Goal: Task Accomplishment & Management: Manage account settings

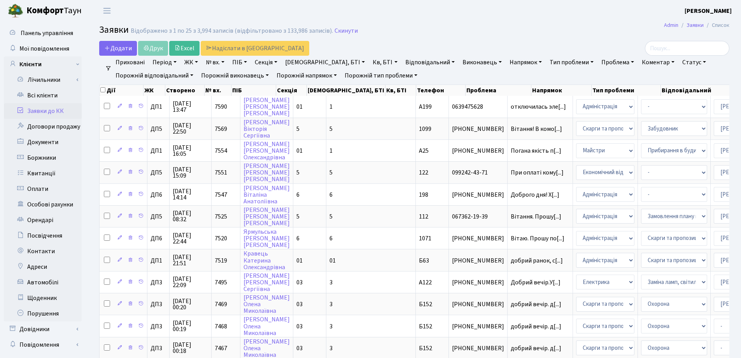
select select "25"
click at [40, 112] on link "Заявки до КК" at bounding box center [43, 111] width 78 height 16
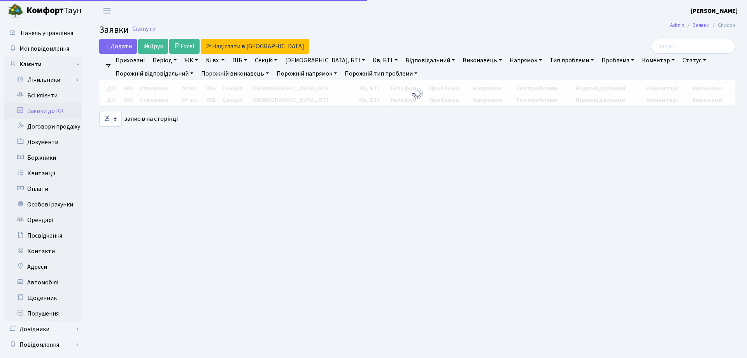
select select "25"
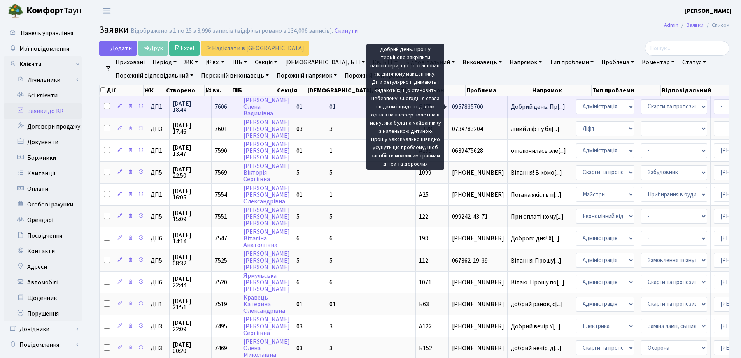
click at [511, 107] on span "Добрий день. Пр[...]" at bounding box center [538, 106] width 54 height 9
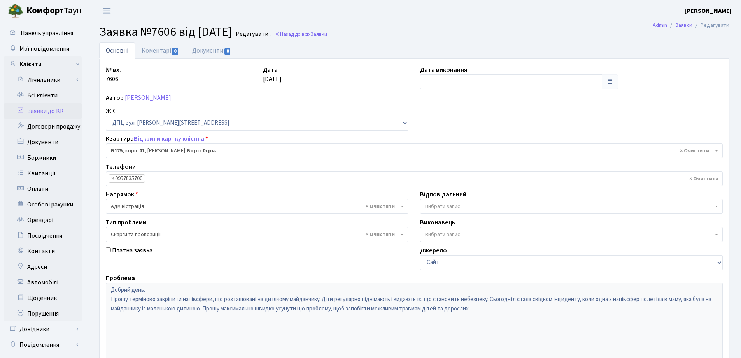
select select "30586"
select select "55"
click at [38, 111] on link "Заявки до КК" at bounding box center [43, 111] width 78 height 16
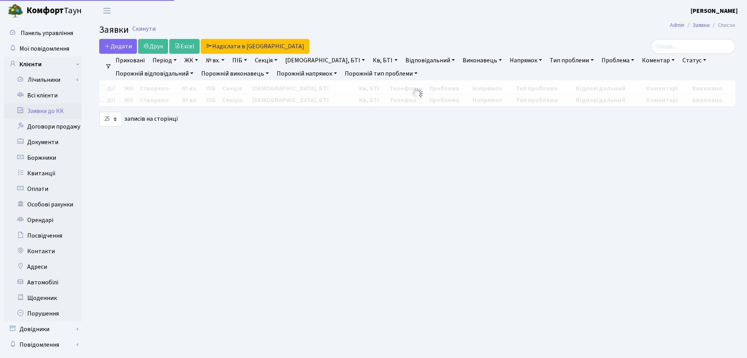
select select "25"
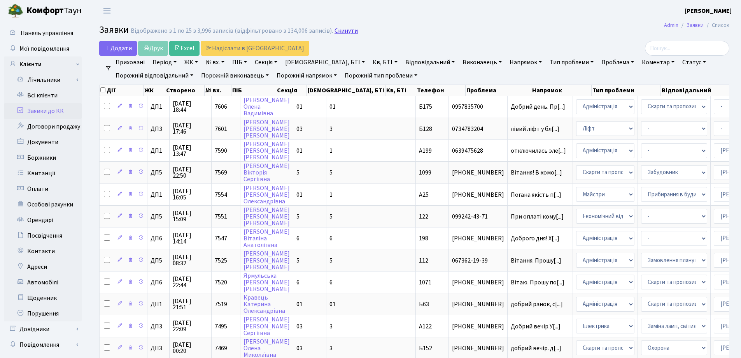
click at [335, 30] on link "Скинути" at bounding box center [346, 30] width 23 height 7
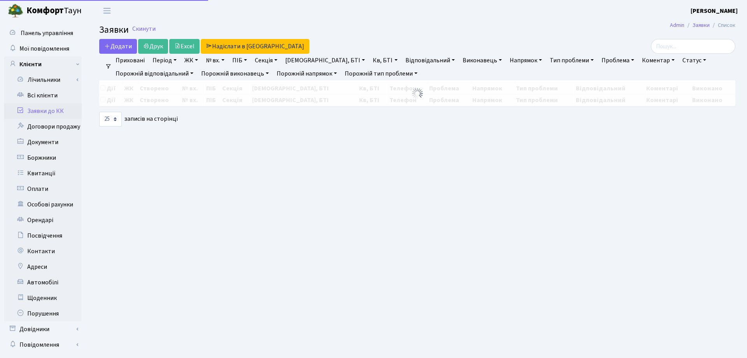
select select "25"
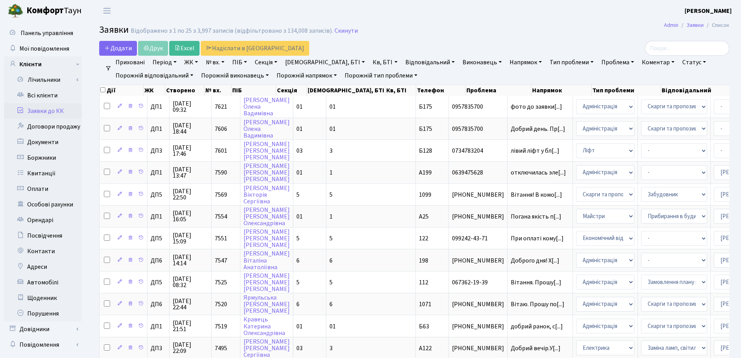
click at [40, 112] on link "Заявки до КК" at bounding box center [43, 111] width 78 height 16
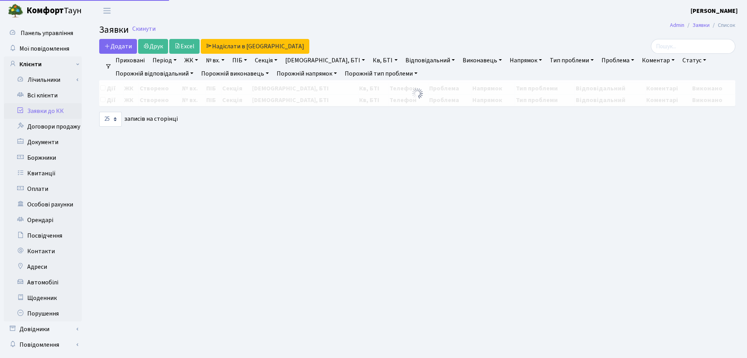
select select "25"
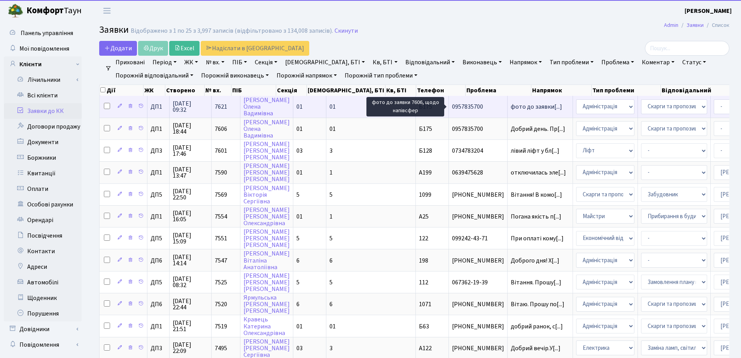
click at [511, 107] on span "фото до заявки[...]" at bounding box center [536, 106] width 51 height 9
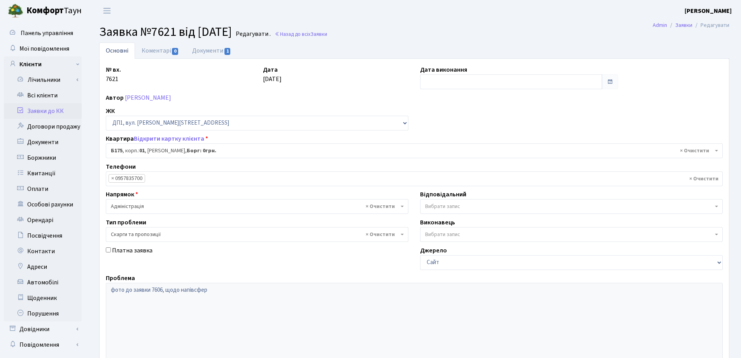
select select "30586"
select select "55"
click at [229, 51] on span "1" at bounding box center [228, 51] width 6 height 7
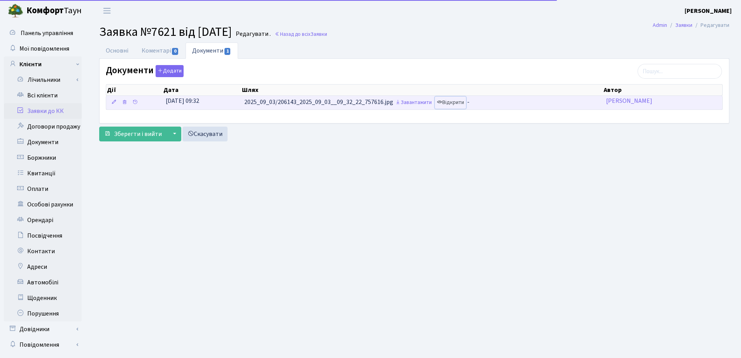
click at [460, 103] on link "Відкрити" at bounding box center [450, 103] width 31 height 12
